Goal: Task Accomplishment & Management: Use online tool/utility

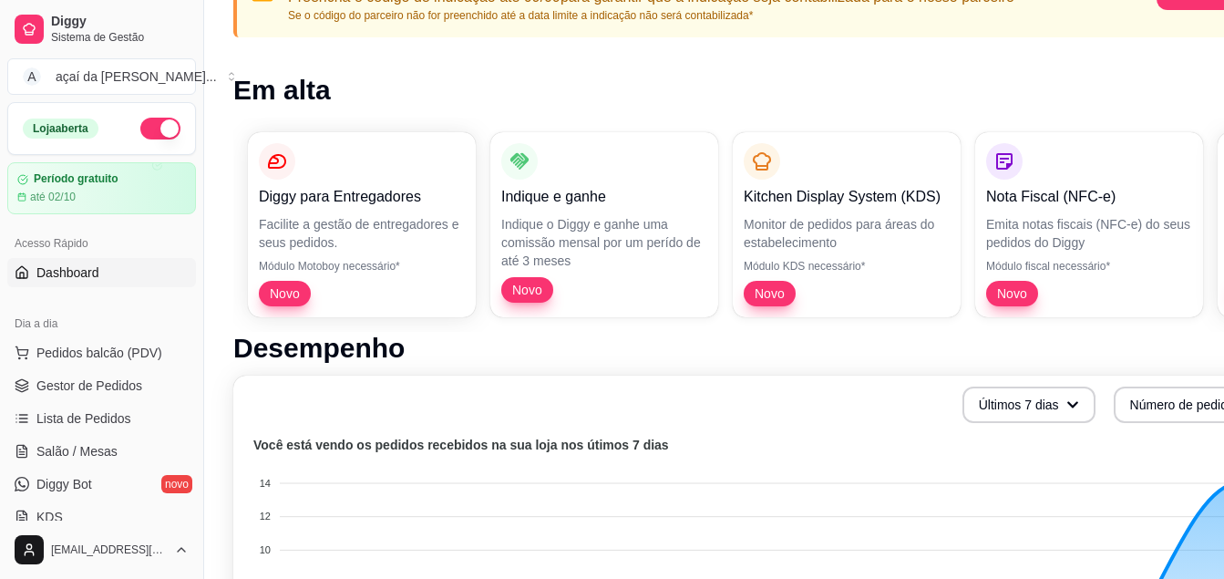
scroll to position [212, 0]
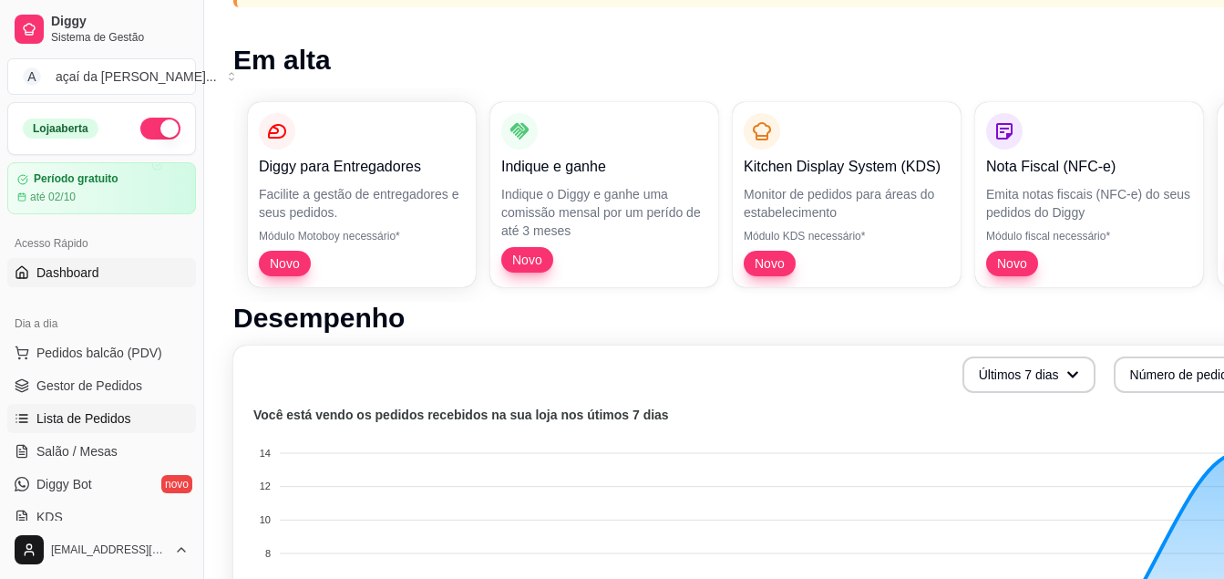
click at [46, 410] on span "Lista de Pedidos" at bounding box center [83, 418] width 95 height 18
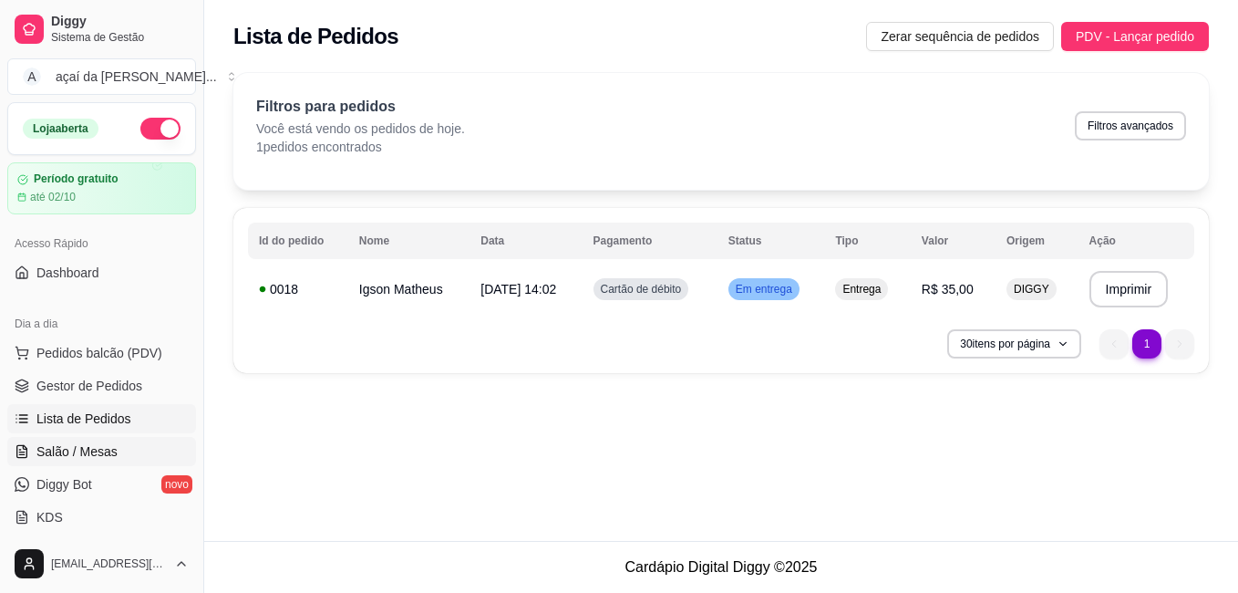
click at [114, 452] on link "Salão / Mesas" at bounding box center [101, 451] width 189 height 29
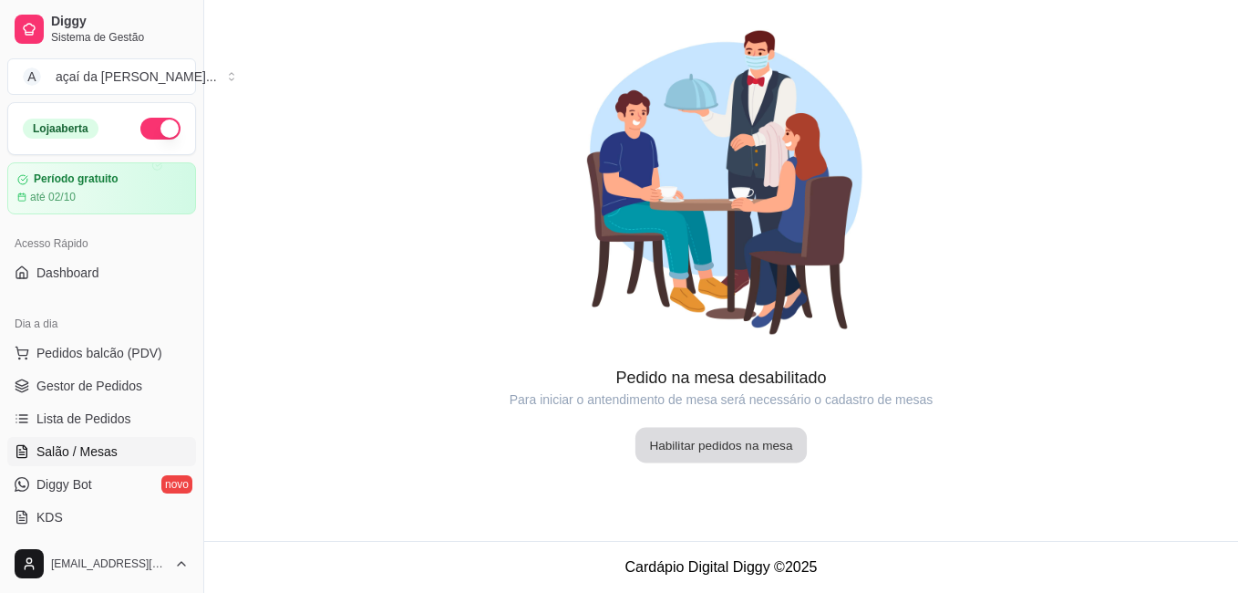
click at [742, 450] on button "Habilitar pedidos na mesa" at bounding box center [720, 446] width 171 height 36
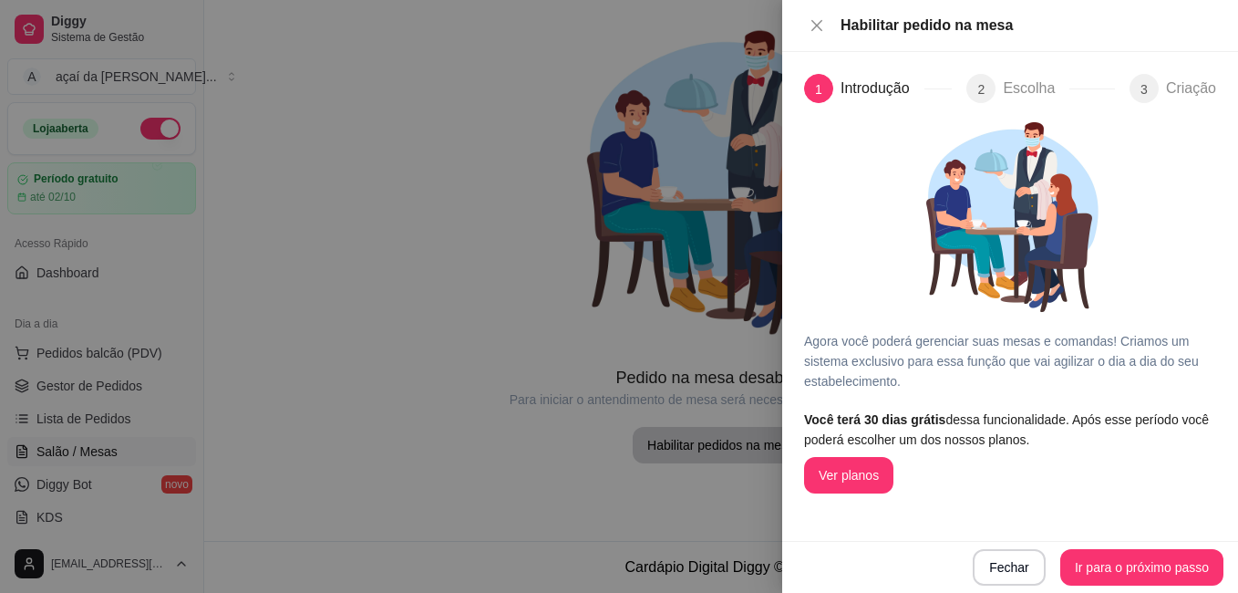
click at [997, 89] on div "2 Escolha" at bounding box center [1040, 88] width 148 height 29
click at [810, 21] on icon "close" at bounding box center [817, 25] width 15 height 15
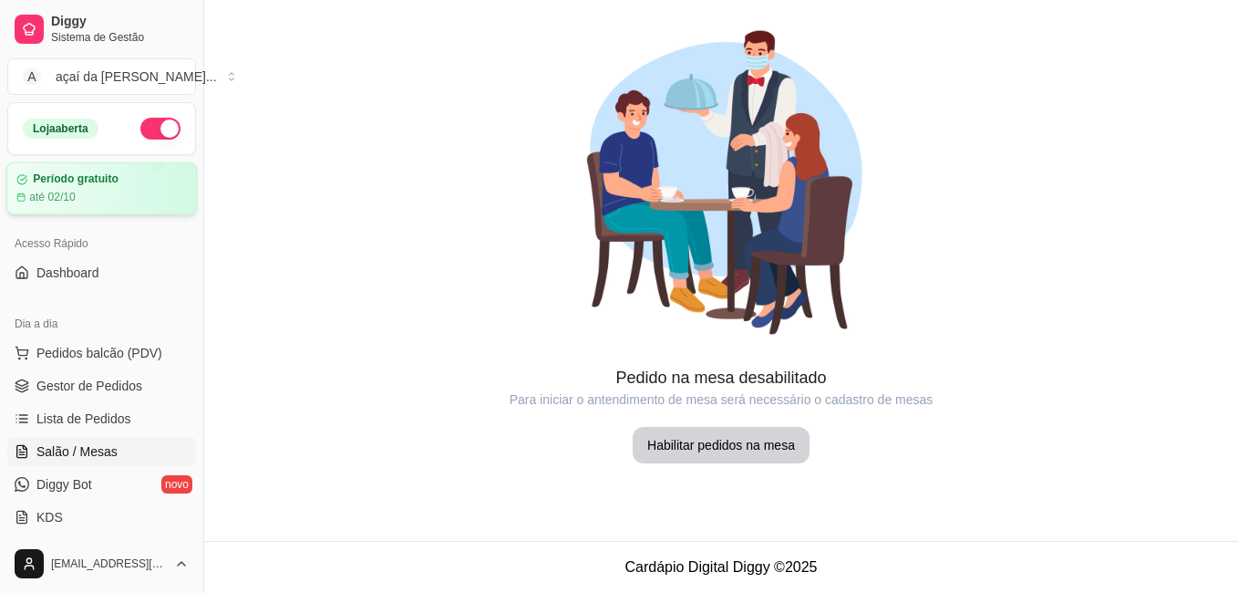
click at [64, 174] on article "Período gratuito" at bounding box center [76, 179] width 86 height 14
